Goal: Share content: Share content

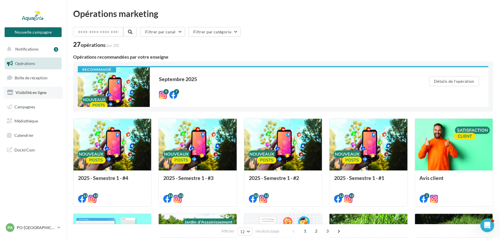
click at [37, 95] on link "Visibilité en ligne" at bounding box center [32, 93] width 59 height 12
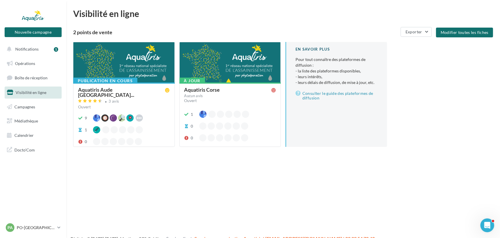
click at [235, 92] on div "Aquatiris Corse" at bounding box center [229, 90] width 90 height 6
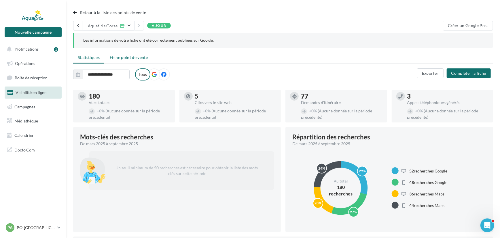
click at [142, 57] on span "Fiche point de vente" at bounding box center [129, 57] width 38 height 5
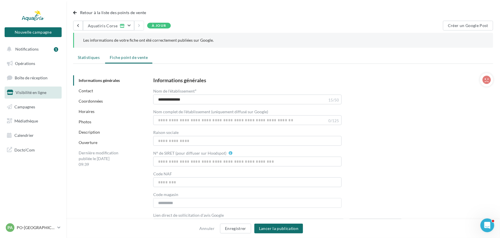
click at [95, 57] on span "Statistiques" at bounding box center [89, 57] width 22 height 5
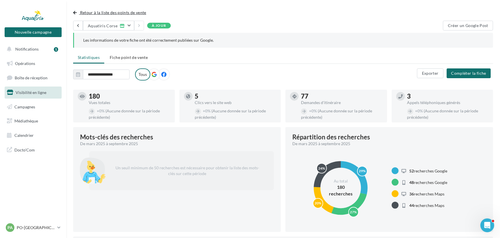
click at [76, 12] on span "button" at bounding box center [74, 13] width 3 height 4
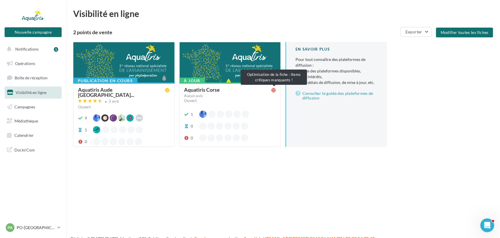
click at [275, 92] on icon at bounding box center [273, 90] width 5 height 5
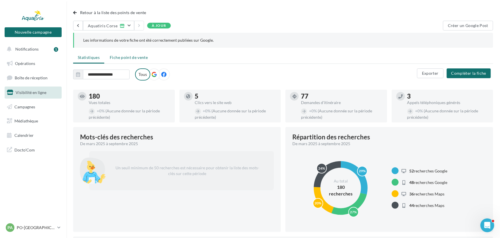
click at [132, 59] on span "Fiche point de vente" at bounding box center [129, 57] width 38 height 5
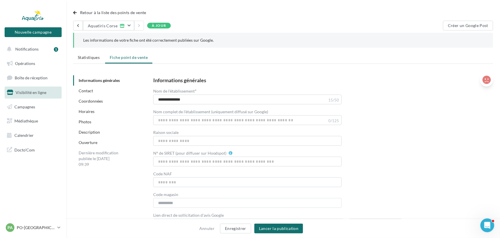
click at [489, 76] on icon at bounding box center [486, 80] width 8 height 9
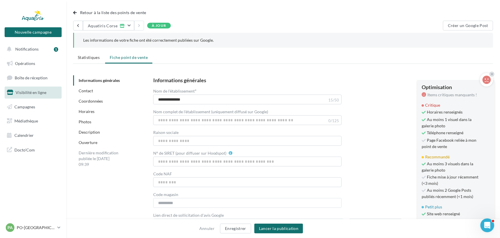
click at [380, 108] on div "**********" at bounding box center [318, 153] width 331 height 151
drag, startPoint x: 493, startPoint y: 73, endPoint x: 452, endPoint y: 84, distance: 42.0
click at [493, 73] on icon at bounding box center [492, 74] width 2 height 3
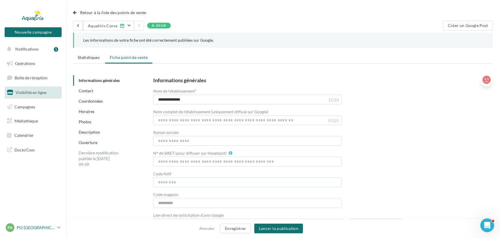
click at [47, 227] on p "PO-[GEOGRAPHIC_DATA]-HERAULT" at bounding box center [36, 228] width 38 height 6
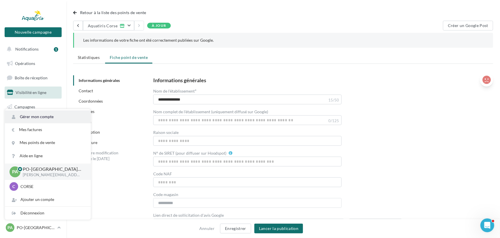
click at [52, 111] on link "Gérer mon compte" at bounding box center [48, 117] width 86 height 13
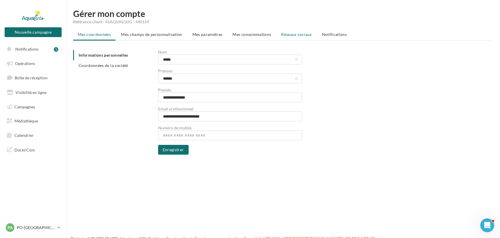
click at [295, 31] on li "Réseaux sociaux" at bounding box center [297, 34] width 40 height 10
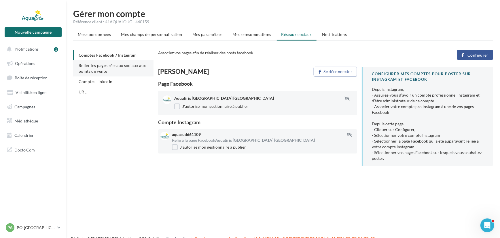
click at [95, 71] on span "Relier les pages réseaux sociaux aux points de vente" at bounding box center [112, 68] width 67 height 11
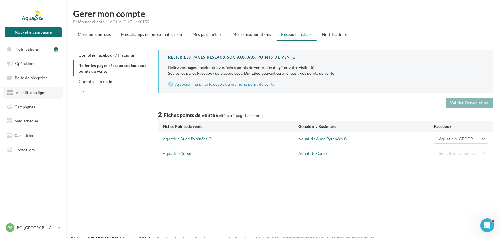
click at [31, 93] on span "Visibilité en ligne" at bounding box center [31, 92] width 31 height 5
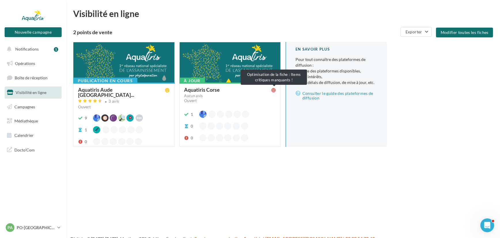
click at [274, 92] on icon at bounding box center [273, 90] width 5 height 5
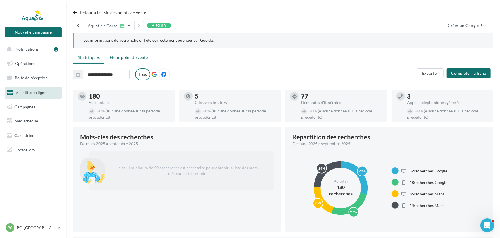
click at [135, 58] on span "Fiche point de vente" at bounding box center [129, 57] width 38 height 5
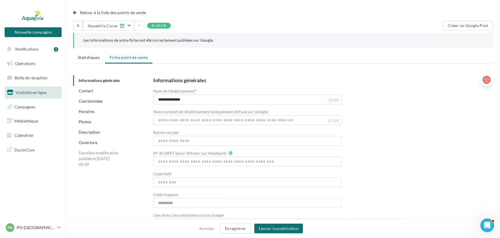
click at [487, 78] on icon at bounding box center [486, 80] width 8 height 9
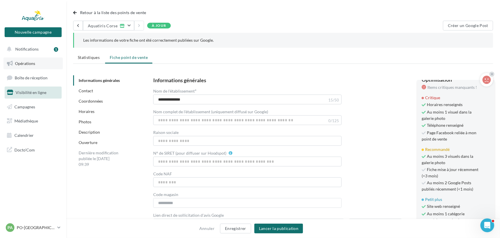
click at [18, 66] on link "Opérations" at bounding box center [32, 64] width 59 height 12
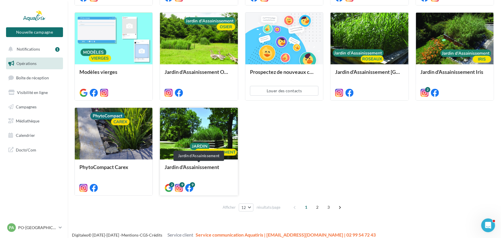
scroll to position [207, 0]
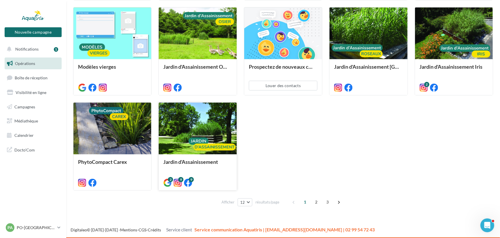
click at [198, 148] on div at bounding box center [198, 129] width 78 height 52
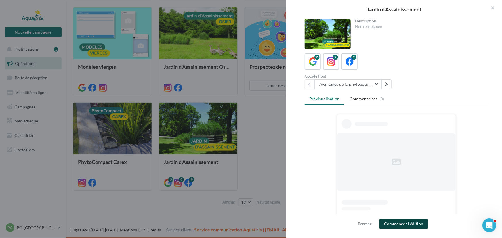
click at [415, 224] on button "Commencer l'édition" at bounding box center [404, 224] width 49 height 10
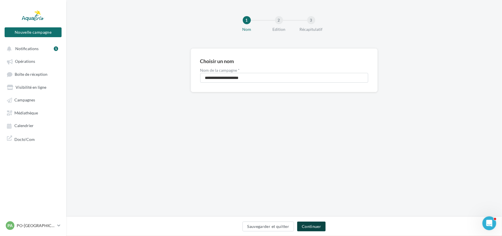
click at [321, 225] on button "Continuer" at bounding box center [311, 226] width 29 height 10
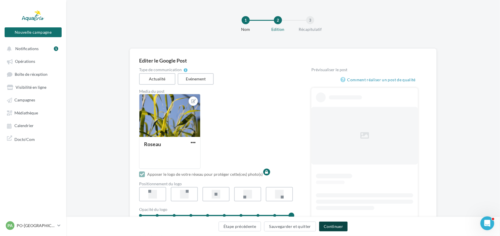
click at [328, 225] on button "Continuer" at bounding box center [333, 226] width 29 height 10
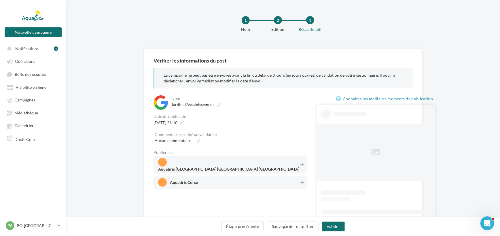
click at [228, 178] on span "Aquatiris Corse" at bounding box center [228, 182] width 141 height 9
click at [336, 225] on button "Valider" at bounding box center [333, 226] width 23 height 10
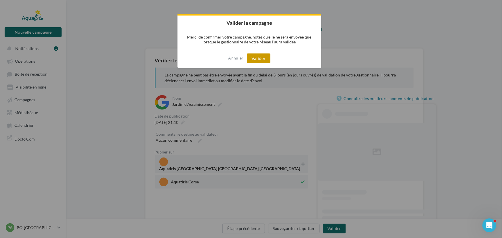
click at [257, 57] on button "Valider" at bounding box center [259, 59] width 24 height 10
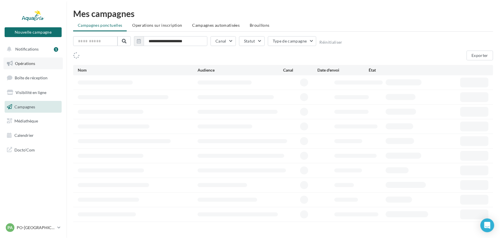
click at [31, 63] on span "Opérations" at bounding box center [25, 63] width 20 height 5
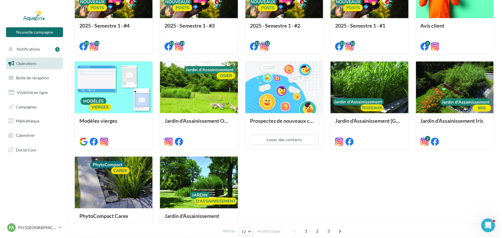
scroll to position [157, 0]
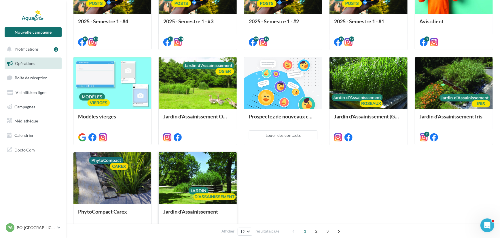
click at [206, 194] on div at bounding box center [198, 179] width 78 height 52
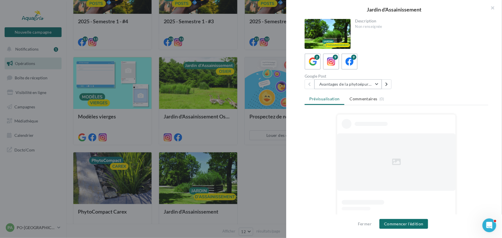
click at [368, 87] on button "Avantages de la phytoépuration" at bounding box center [348, 84] width 67 height 10
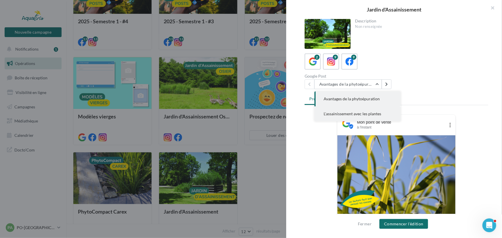
click at [354, 113] on span "L'assainissement avec les plantes" at bounding box center [353, 113] width 58 height 5
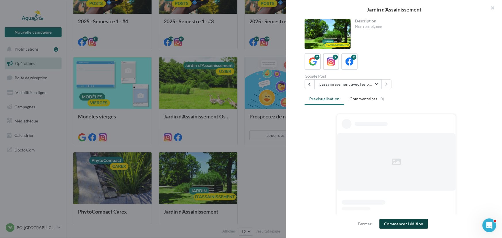
click at [404, 222] on button "Commencer l'édition" at bounding box center [404, 224] width 49 height 10
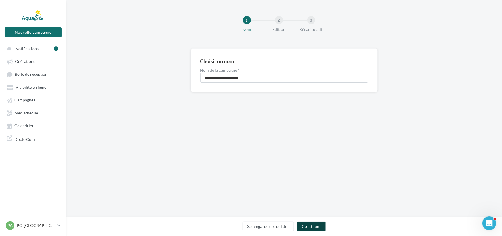
click at [321, 224] on button "Continuer" at bounding box center [311, 226] width 29 height 10
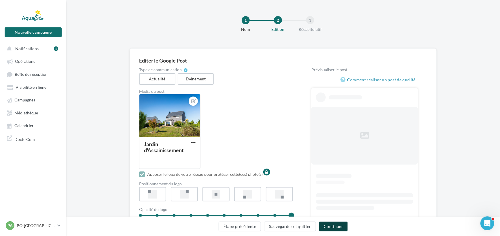
click at [336, 226] on button "Continuer" at bounding box center [333, 226] width 29 height 10
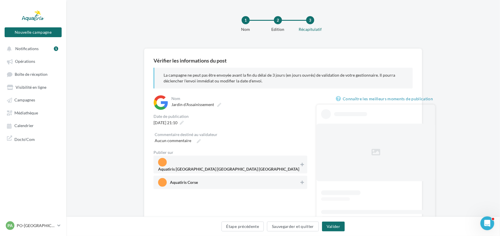
click at [266, 178] on span "Aquatiris Corse" at bounding box center [228, 182] width 141 height 9
click at [331, 226] on button "Valider" at bounding box center [333, 226] width 23 height 10
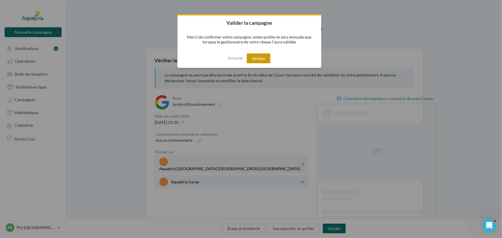
click at [261, 58] on button "Valider" at bounding box center [259, 59] width 24 height 10
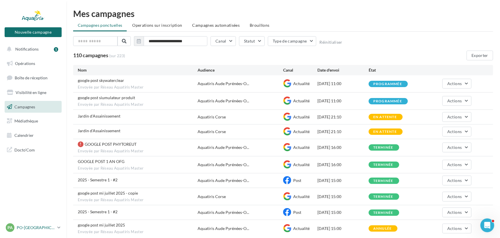
click at [31, 232] on div "PA PO-[GEOGRAPHIC_DATA]-HERAULT [PERSON_NAME][EMAIL_ADDRESS][DOMAIN_NAME]" at bounding box center [30, 228] width 49 height 9
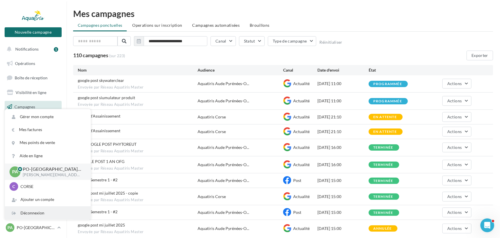
click at [34, 210] on div "Déconnexion" at bounding box center [48, 213] width 86 height 13
